Goal: Task Accomplishment & Management: Complete application form

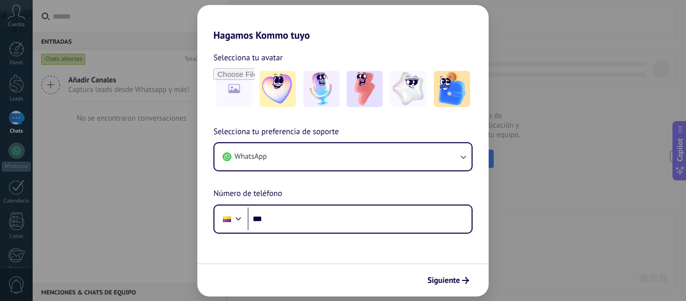
click at [616, 69] on div "Hagamos Kommo tuyo Selecciona tu avatar Selecciona tu preferencia de soporte Wh…" at bounding box center [343, 150] width 686 height 301
click at [58, 162] on div "Hagamos Kommo tuyo Selecciona tu avatar Selecciona tu preferencia de soporte Wh…" at bounding box center [343, 150] width 686 height 301
click at [50, 7] on div "Hagamos Kommo tuyo Selecciona tu avatar Selecciona tu preferencia de soporte Wh…" at bounding box center [343, 150] width 686 height 301
click at [463, 283] on icon "submit" at bounding box center [465, 280] width 7 height 7
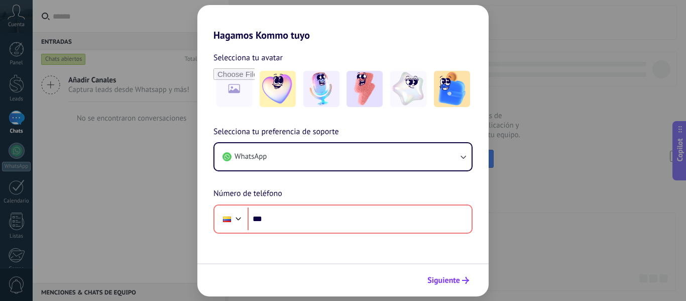
click at [463, 280] on icon "submit" at bounding box center [465, 280] width 7 height 7
click at [89, 163] on div "Hagamos Kommo tuyo Selecciona tu avatar Selecciona tu preferencia de soporte Wh…" at bounding box center [343, 150] width 686 height 301
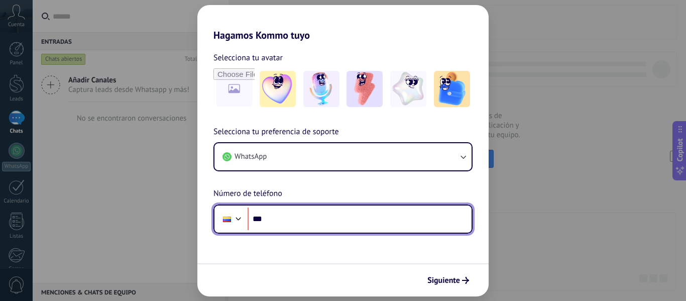
click at [272, 219] on input "***" at bounding box center [360, 218] width 224 height 23
type input "**"
click at [236, 220] on div at bounding box center [239, 217] width 12 height 12
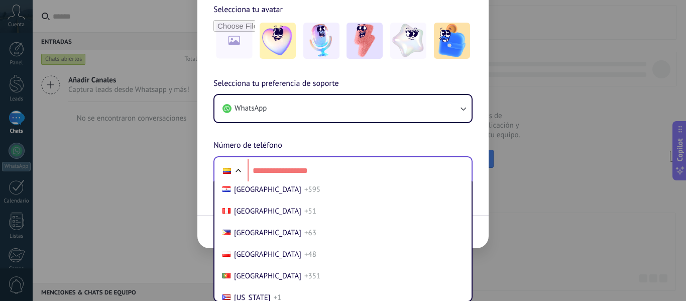
scroll to position [3155, 0]
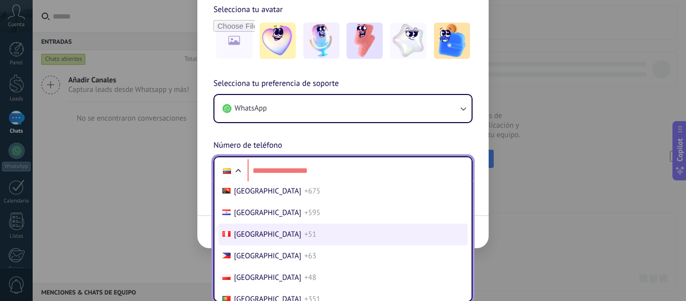
click at [304, 235] on span "+51" at bounding box center [310, 235] width 12 height 10
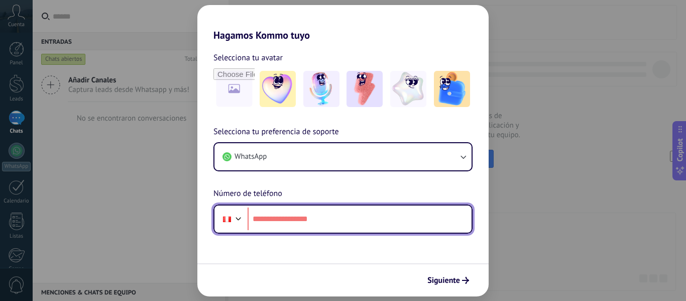
scroll to position [0, 0]
click at [290, 221] on input "tel" at bounding box center [360, 218] width 224 height 23
type input "**********"
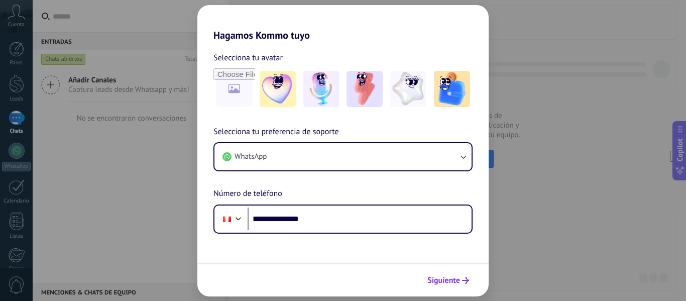
click at [468, 283] on icon "submit" at bounding box center [465, 280] width 7 height 7
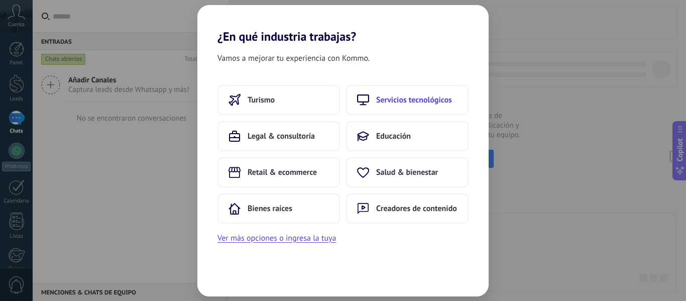
click at [408, 101] on span "Servicios tecnológicos" at bounding box center [414, 100] width 76 height 10
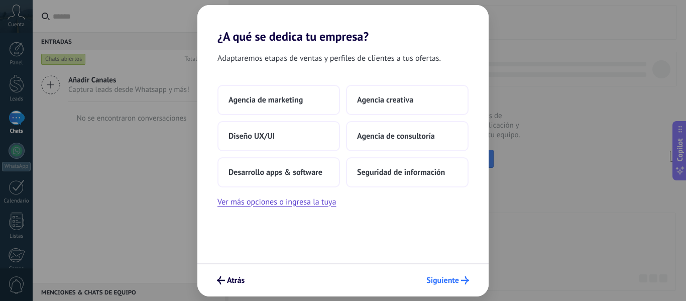
click at [461, 280] on use "submit" at bounding box center [465, 280] width 8 height 8
click at [461, 279] on span "Siguiente" at bounding box center [447, 280] width 43 height 8
click at [283, 175] on span "Desarrollo apps & software" at bounding box center [276, 172] width 94 height 10
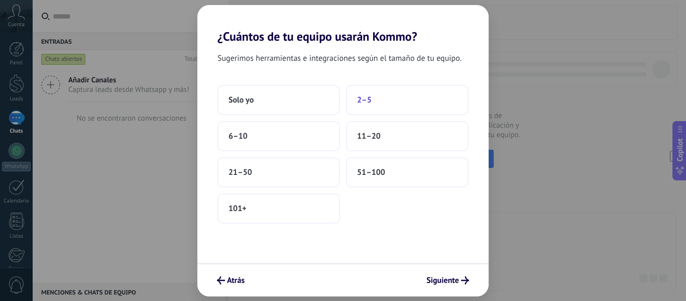
click at [368, 98] on span "2–5" at bounding box center [364, 100] width 15 height 10
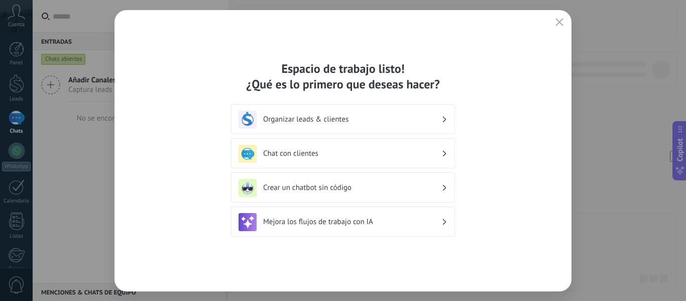
click at [444, 120] on icon at bounding box center [445, 120] width 4 height 6
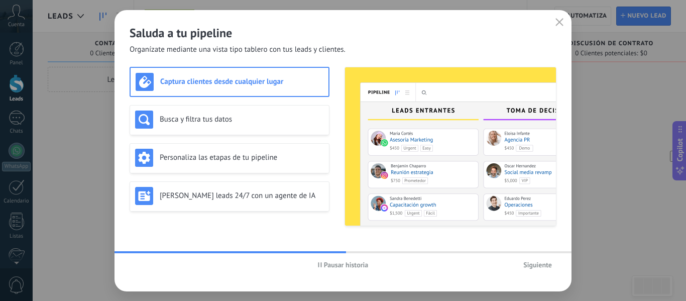
click at [348, 264] on span "Pausar historia" at bounding box center [346, 264] width 45 height 7
click at [557, 21] on icon "button" at bounding box center [560, 22] width 8 height 8
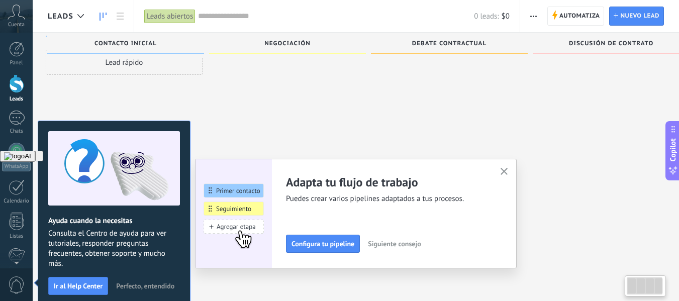
scroll to position [0, 5]
drag, startPoint x: 310, startPoint y: 124, endPoint x: 306, endPoint y: 116, distance: 9.2
click at [306, 116] on div at bounding box center [283, 135] width 157 height 170
drag, startPoint x: 184, startPoint y: 129, endPoint x: 194, endPoint y: 123, distance: 11.3
click at [194, 123] on body ".abccls-1,.abccls-2{fill-rule:evenodd}.abccls-2{fill:#fff} .abfcls-1{fill:none}…" at bounding box center [339, 133] width 679 height 301
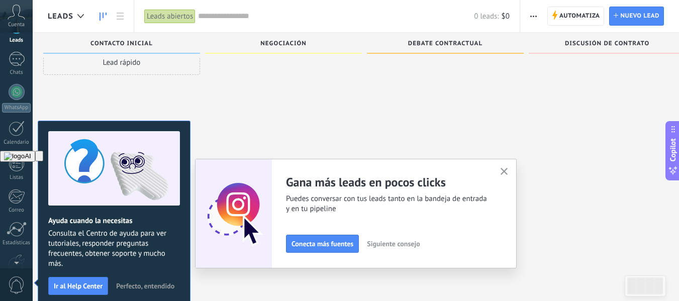
scroll to position [0, 0]
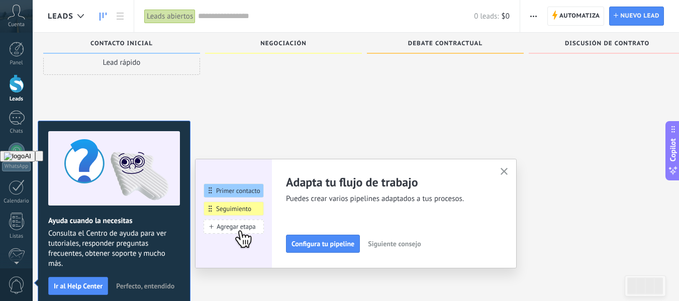
click at [506, 170] on icon "button" at bounding box center [504, 172] width 8 height 8
